Goal: Transaction & Acquisition: Purchase product/service

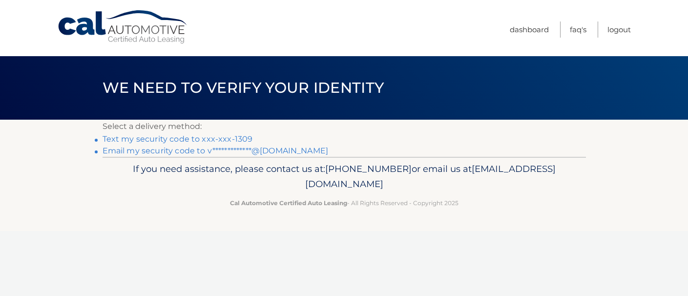
click at [237, 139] on link "Text my security code to xxx-xxx-1309" at bounding box center [178, 138] width 150 height 9
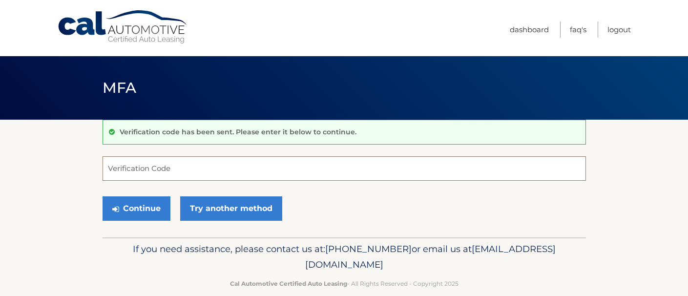
click at [185, 167] on input "Verification Code" at bounding box center [345, 168] width 484 height 24
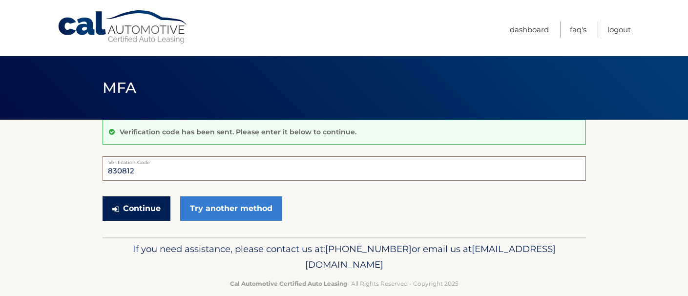
type input "830812"
click at [147, 206] on button "Continue" at bounding box center [137, 208] width 68 height 24
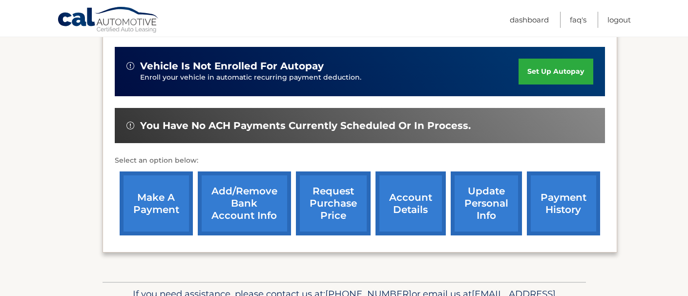
scroll to position [243, 0]
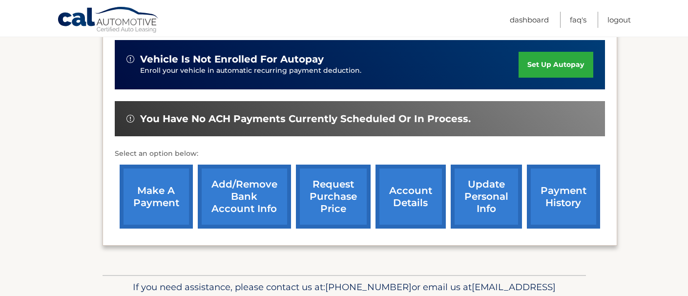
click at [177, 200] on link "make a payment" at bounding box center [156, 197] width 73 height 64
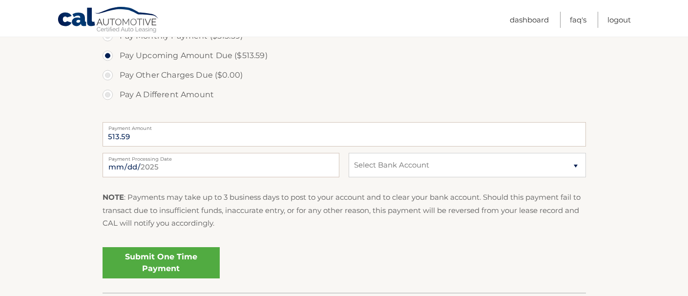
scroll to position [334, 0]
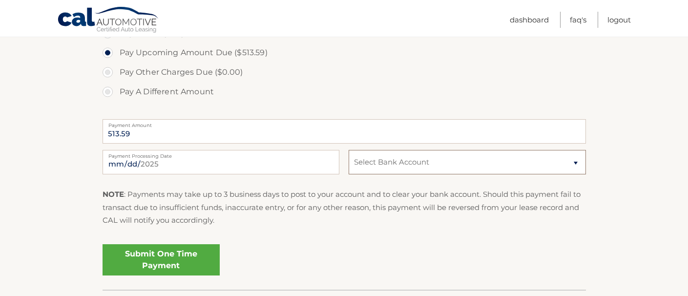
click at [395, 167] on select "Select Bank Account Second Acct added BANK OF AMERICA, N.A. *****5891 Checking …" at bounding box center [467, 162] width 237 height 24
select select "M2JjNDgyNjQtZDIxMS00M2YwLWEzYTAtOTE4ZTE0ZDI4ZDQx"
click at [349, 150] on select "Select Bank Account Second Acct added BANK OF AMERICA, N.A. *****5891 Checking …" at bounding box center [467, 162] width 237 height 24
click at [190, 262] on link "Submit One Time Payment" at bounding box center [161, 259] width 117 height 31
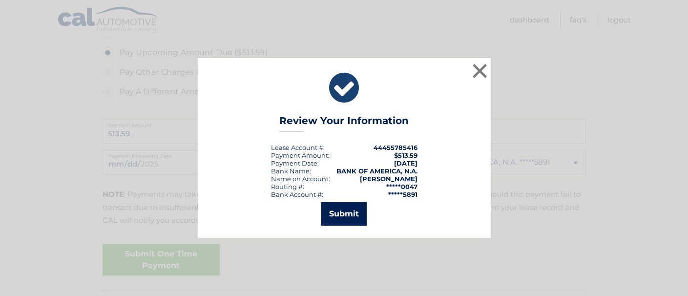
click at [360, 220] on button "Submit" at bounding box center [343, 213] width 45 height 23
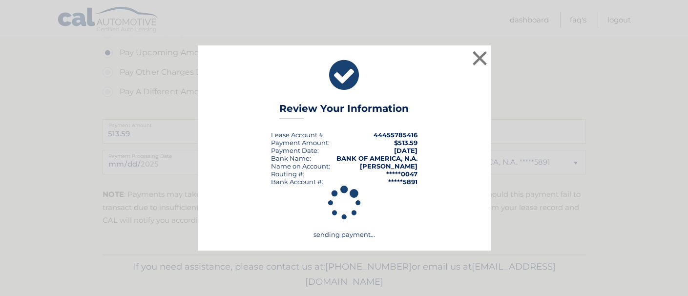
click at [502, 233] on div "× Review Your Information Lease Account #: 44455785416 Payment Amount: $513.59 …" at bounding box center [344, 147] width 680 height 205
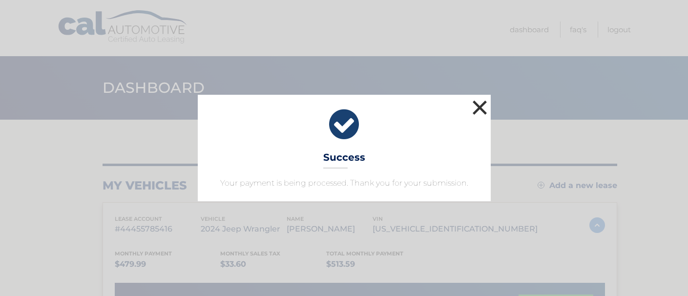
click at [478, 110] on button "×" at bounding box center [480, 108] width 20 height 20
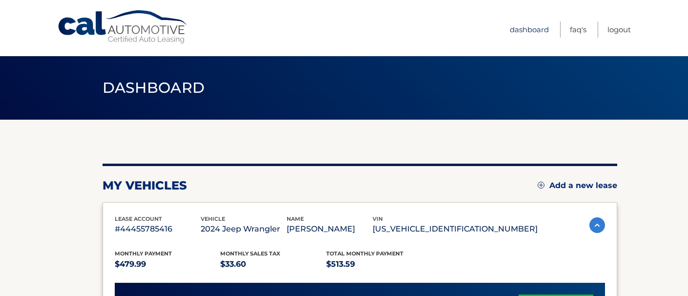
click at [542, 27] on link "Dashboard" at bounding box center [529, 29] width 39 height 16
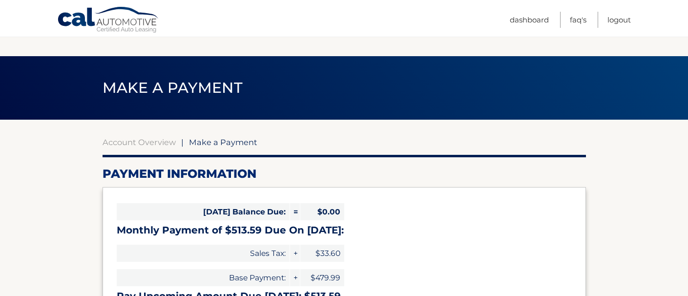
select select "M2JjNDgyNjQtZDIxMS00M2YwLWEzYTAtOTE4ZTE0ZDI4ZDQx"
